Goal: Transaction & Acquisition: Purchase product/service

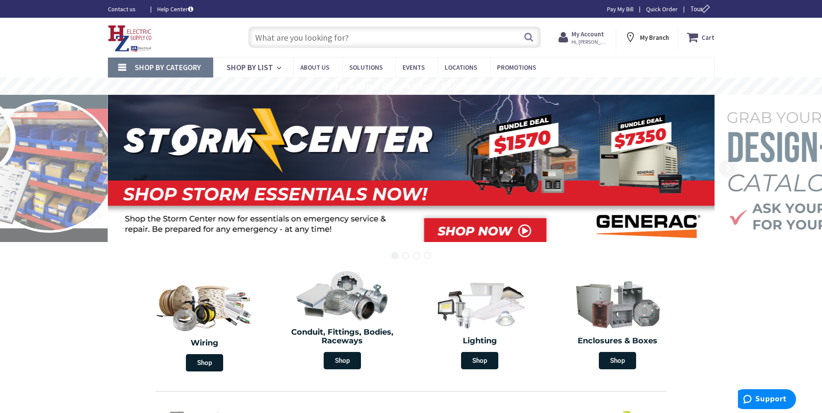
click at [272, 34] on input "text" at bounding box center [394, 37] width 292 height 22
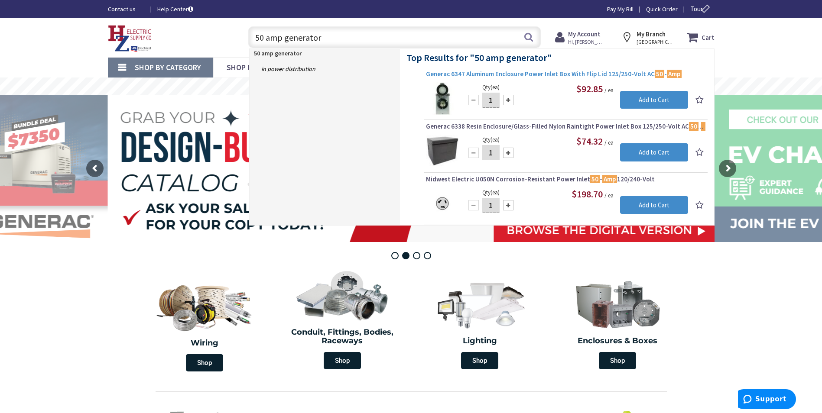
type input "50 amp generator"
click at [551, 70] on span "Generac 6347 Aluminum Enclosure Power Inlet Box With Flip Lid 125/250-Volt AC 5…" at bounding box center [565, 74] width 279 height 9
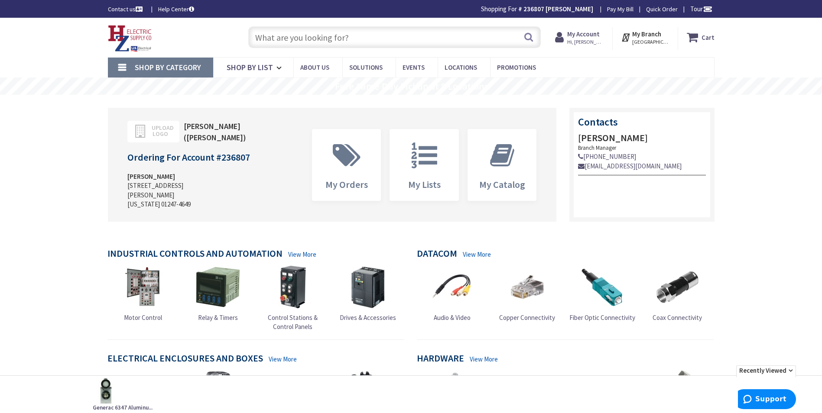
click at [281, 38] on input "text" at bounding box center [394, 37] width 292 height 22
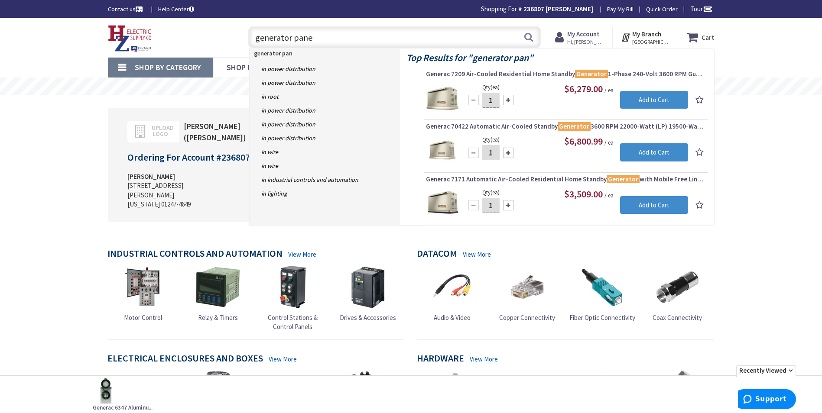
type input "generator panel"
